Goal: Task Accomplishment & Management: Use online tool/utility

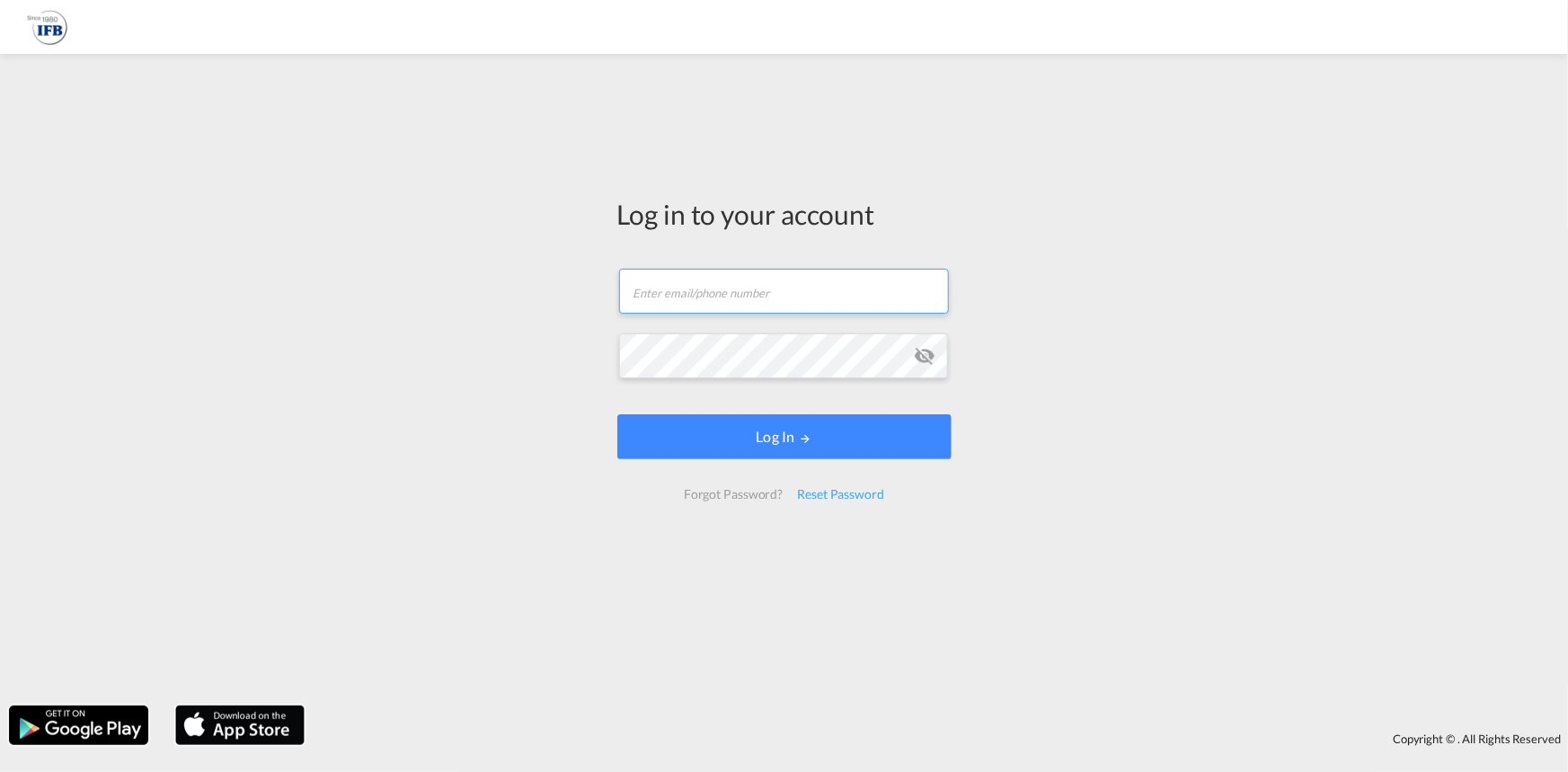
type input "[DOMAIN_NAME][EMAIL_ADDRESS][DOMAIN_NAME]"
click at [804, 466] on form "[DOMAIN_NAME][EMAIL_ADDRESS][DOMAIN_NAME] Email field is required Password fiel…" at bounding box center [785, 385] width 335 height 267
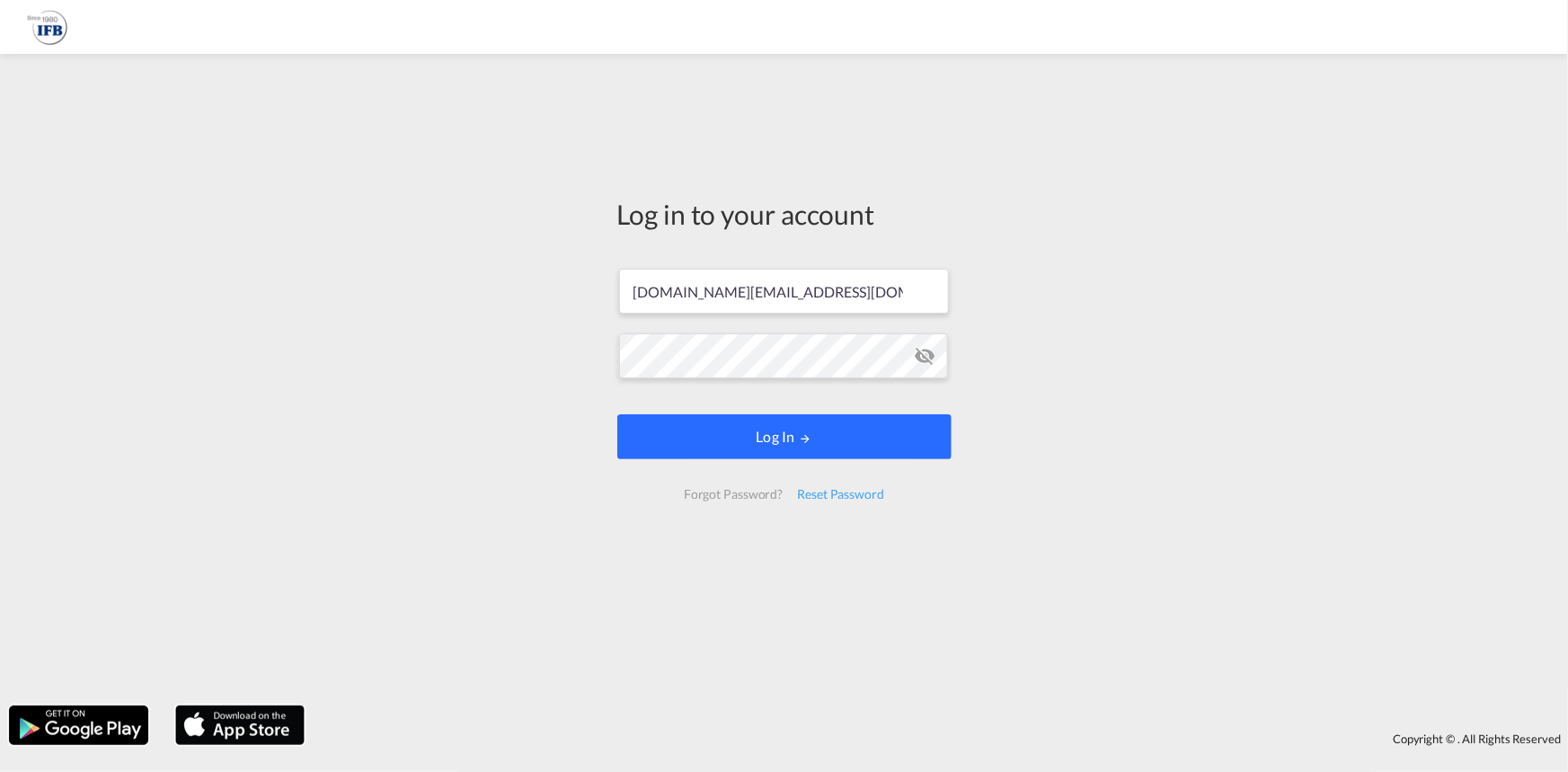
click at [808, 435] on button "Log In" at bounding box center [785, 437] width 335 height 45
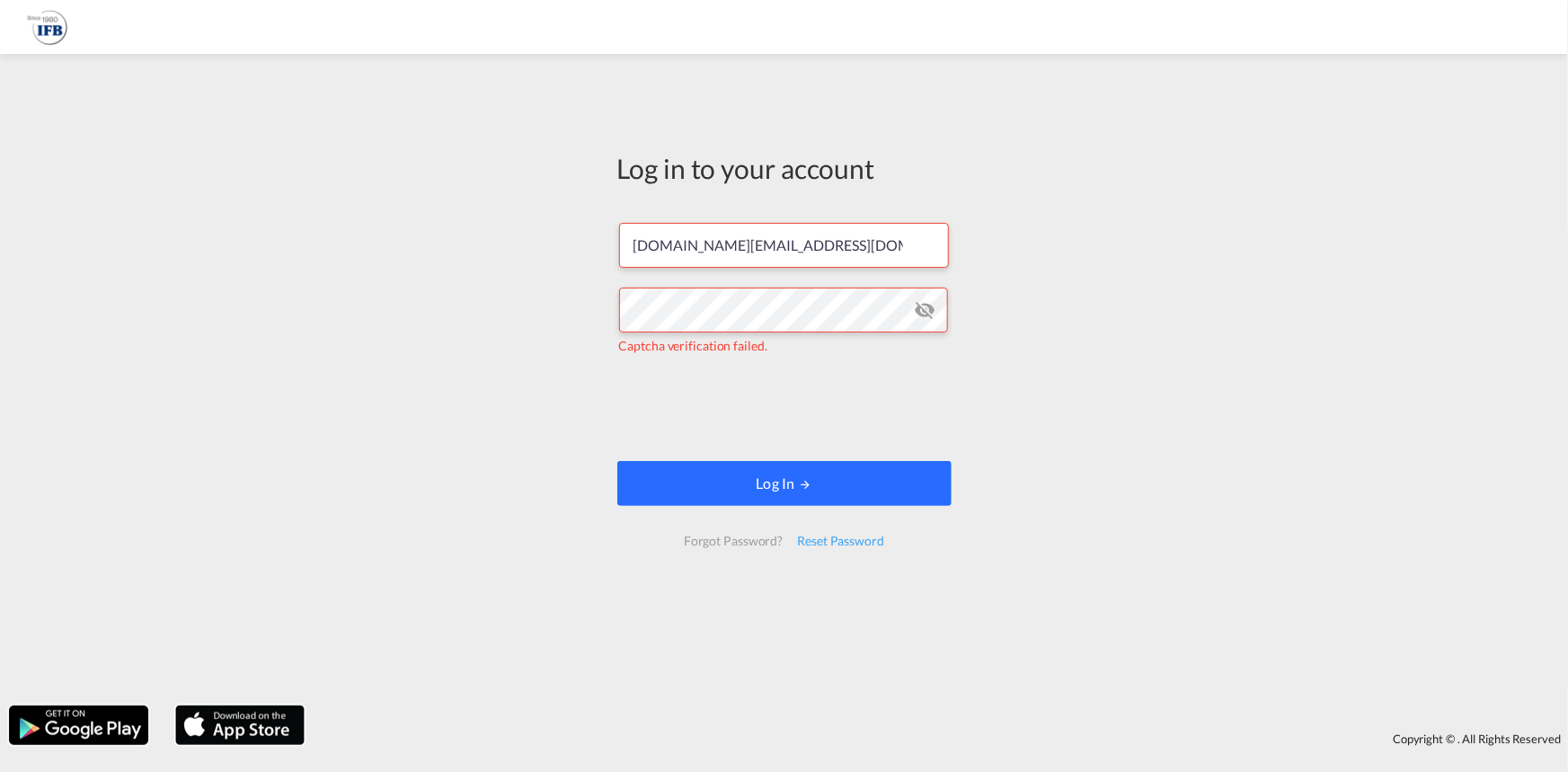
click at [803, 495] on button "Log In" at bounding box center [785, 483] width 335 height 45
